Goal: Task Accomplishment & Management: Manage account settings

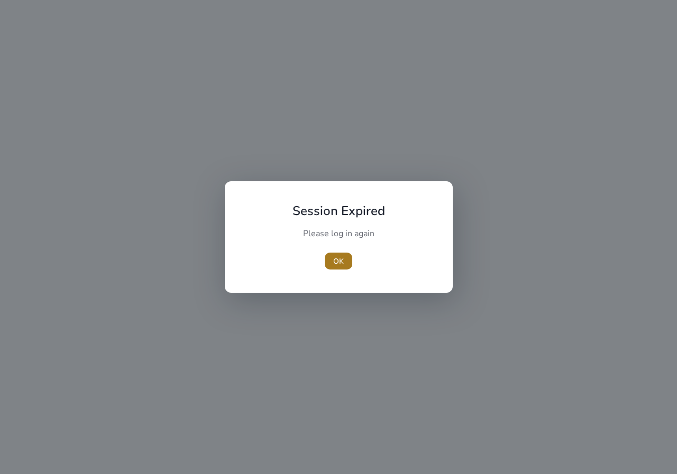
click at [340, 254] on span "button" at bounding box center [338, 260] width 27 height 25
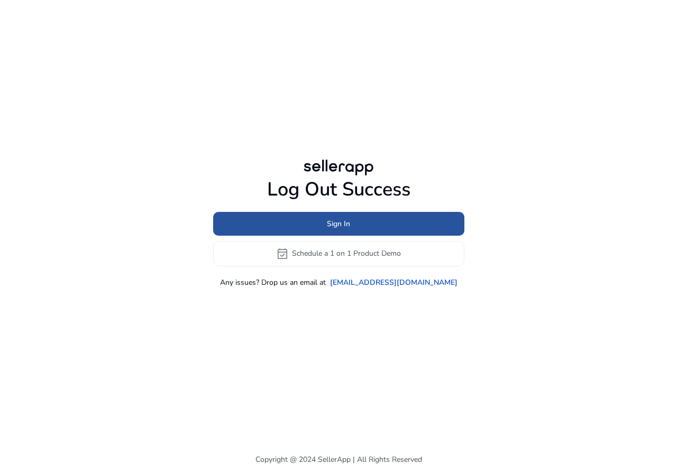
click at [329, 225] on span "Sign In" at bounding box center [338, 223] width 23 height 11
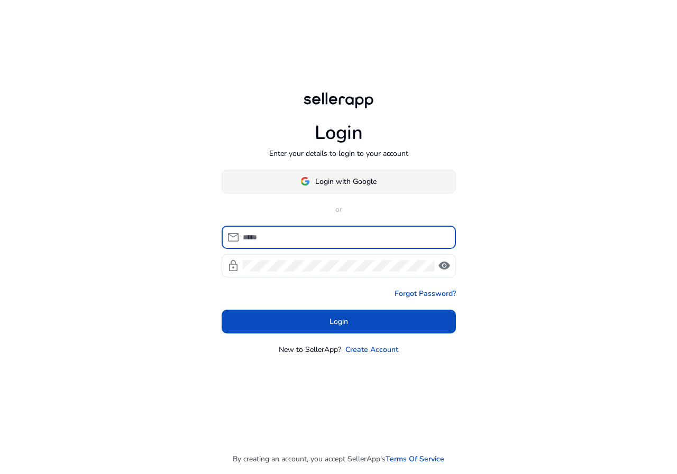
click at [318, 184] on span "Login with Google" at bounding box center [345, 181] width 61 height 11
